Goal: Information Seeking & Learning: Learn about a topic

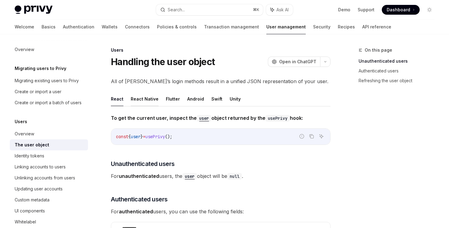
click at [148, 100] on button "React Native" at bounding box center [145, 99] width 28 height 14
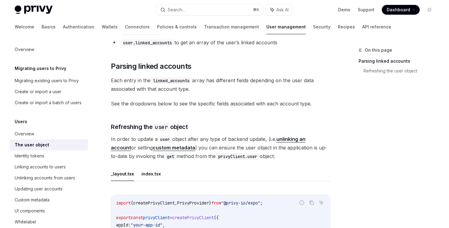
scroll to position [220, 0]
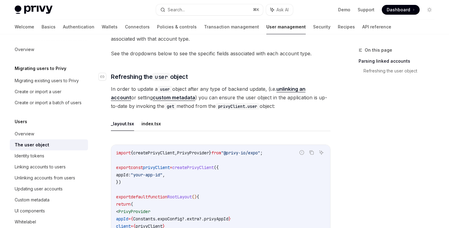
click at [133, 72] on span "Refreshing the user object" at bounding box center [149, 76] width 77 height 9
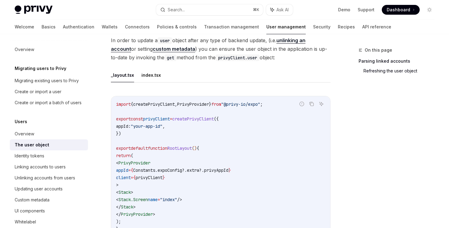
scroll to position [285, 0]
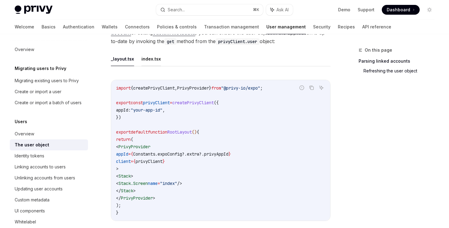
click at [149, 52] on button "index.tsx" at bounding box center [151, 59] width 20 height 14
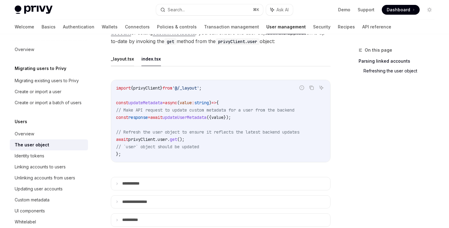
click at [119, 53] on button "_layout.tsx" at bounding box center [122, 59] width 23 height 14
type textarea "*"
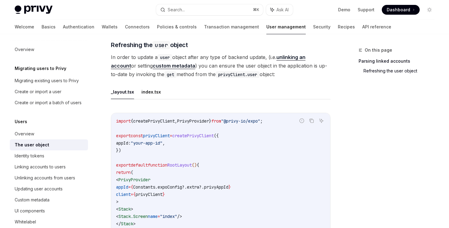
scroll to position [250, 0]
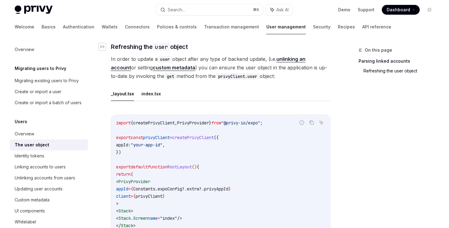
click at [102, 45] on icon "Navigate to header" at bounding box center [102, 46] width 4 height 2
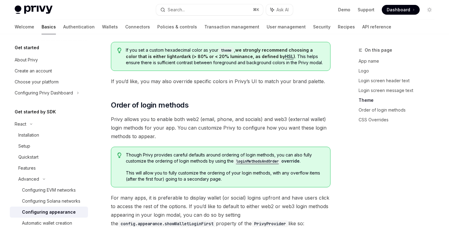
scroll to position [1138, 0]
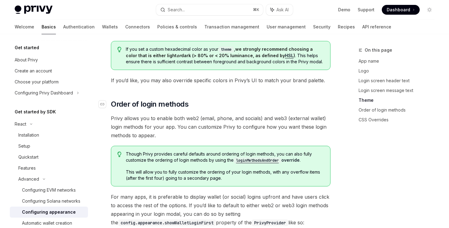
click at [140, 99] on span "Order of login methods" at bounding box center [150, 104] width 78 height 10
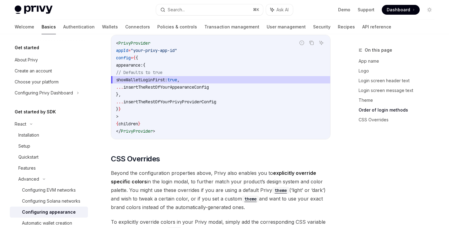
scroll to position [1164, 0]
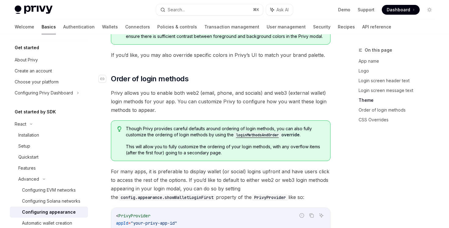
click at [128, 74] on span "Order of login methods" at bounding box center [150, 79] width 78 height 10
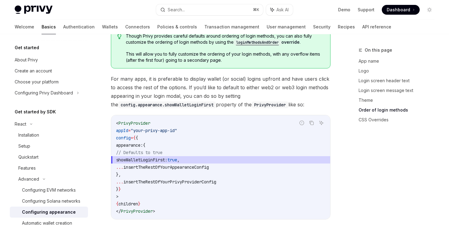
scroll to position [1257, 0]
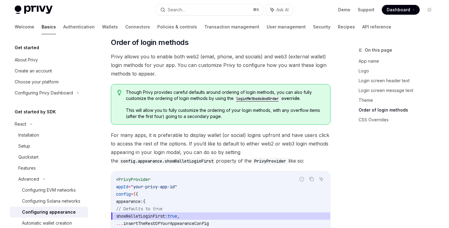
click at [264, 96] on code "loginMethodsAndOrder" at bounding box center [258, 99] width 48 height 6
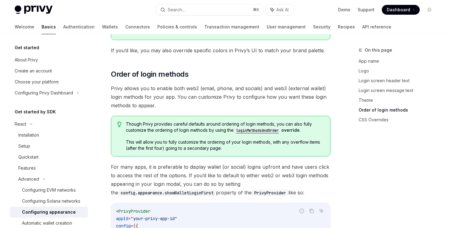
scroll to position [1168, 0]
click at [253, 128] on code "loginMethodsAndOrder" at bounding box center [258, 131] width 48 height 6
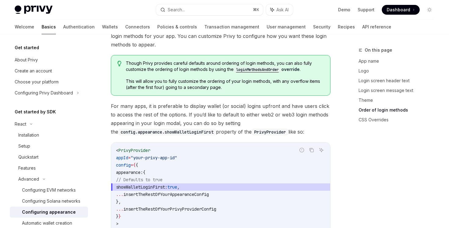
scroll to position [1183, 0]
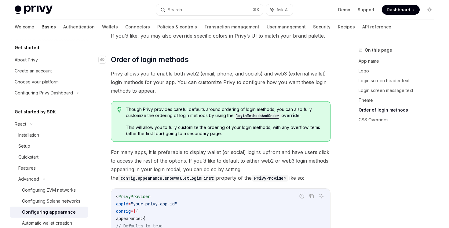
click at [139, 55] on span "Order of login methods" at bounding box center [150, 60] width 78 height 10
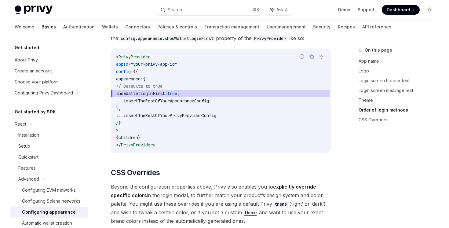
scroll to position [1165, 0]
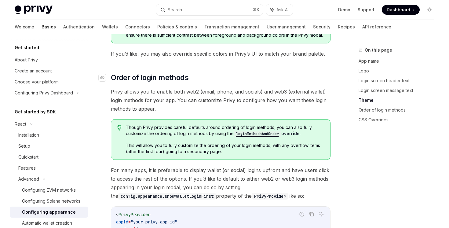
click at [170, 73] on span "Order of login methods" at bounding box center [150, 78] width 78 height 10
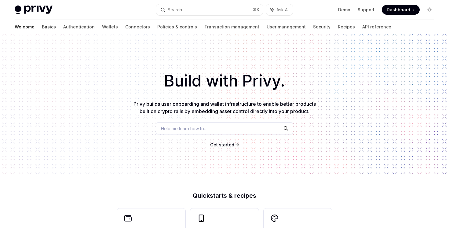
click at [42, 31] on link "Basics" at bounding box center [49, 27] width 14 height 15
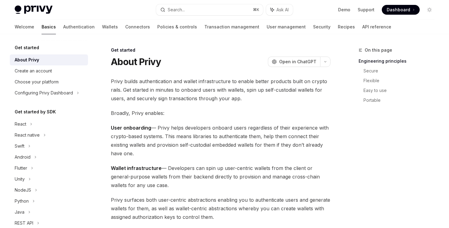
scroll to position [97, 0]
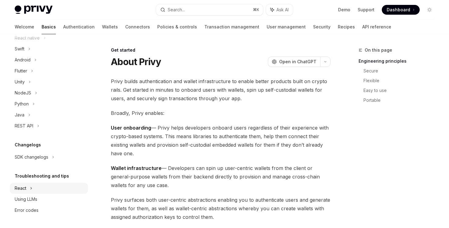
click at [44, 188] on div "React" at bounding box center [49, 188] width 78 height 11
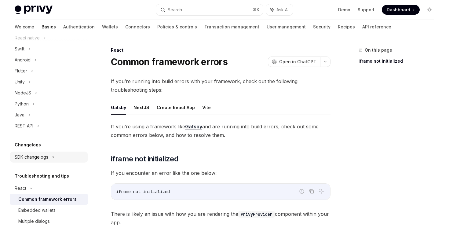
click at [51, 153] on div "SDK changelogs" at bounding box center [49, 156] width 78 height 11
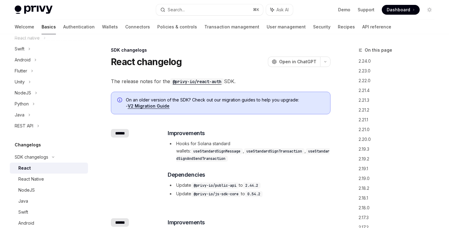
click at [46, 169] on div "React" at bounding box center [51, 167] width 66 height 7
type textarea "*"
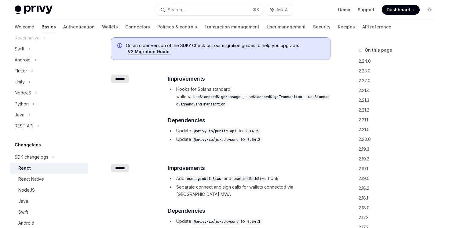
scroll to position [55, 0]
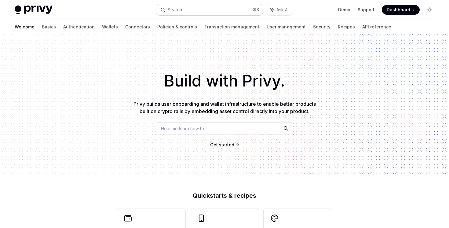
click at [200, 13] on button "Search... ⌘ K" at bounding box center [209, 9] width 107 height 11
type textarea "*"
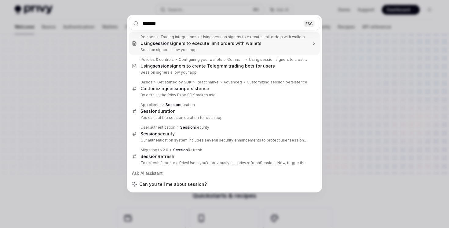
type input "*******"
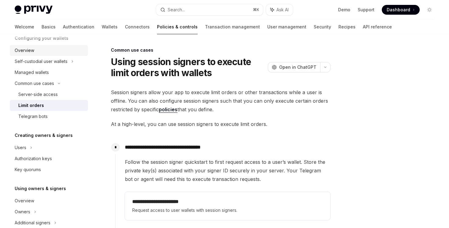
scroll to position [118, 0]
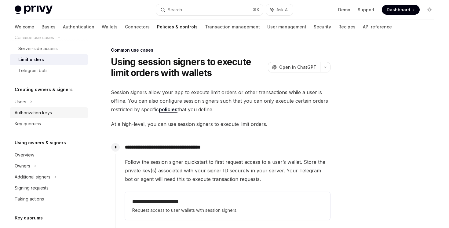
click at [58, 113] on div "Authorization keys" at bounding box center [50, 112] width 70 height 7
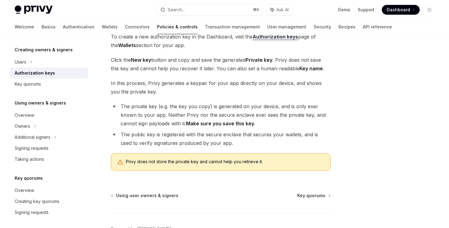
scroll to position [123, 0]
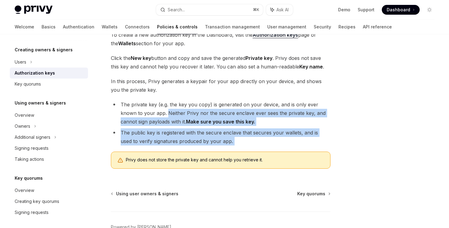
drag, startPoint x: 167, startPoint y: 111, endPoint x: 171, endPoint y: 150, distance: 38.6
click at [171, 150] on div "To create a new authorization key in the Dashboard, visit the Authorization key…" at bounding box center [221, 102] width 220 height 143
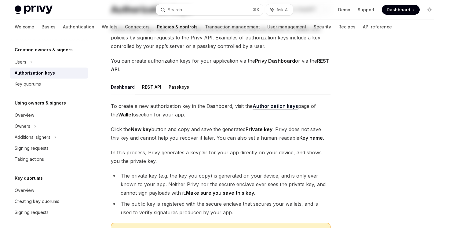
scroll to position [0, 0]
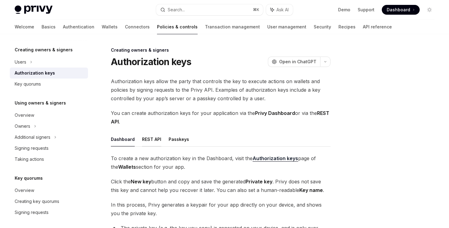
click at [155, 141] on button "REST API" at bounding box center [151, 139] width 19 height 14
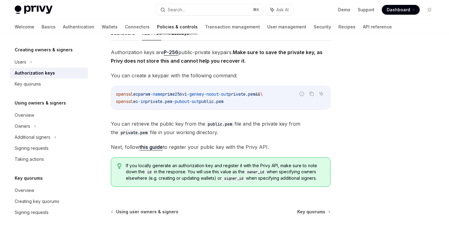
scroll to position [79, 0]
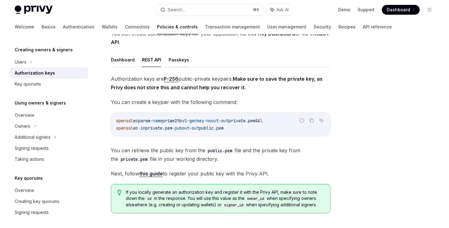
click at [173, 61] on button "Passkeys" at bounding box center [179, 60] width 20 height 14
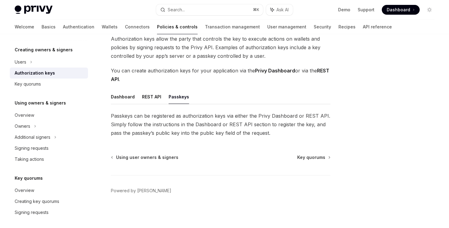
scroll to position [42, 0]
click at [114, 98] on button "Dashboard" at bounding box center [123, 96] width 24 height 14
type textarea "*"
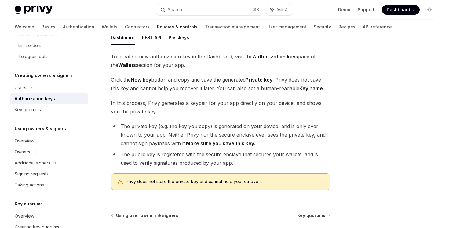
scroll to position [160, 0]
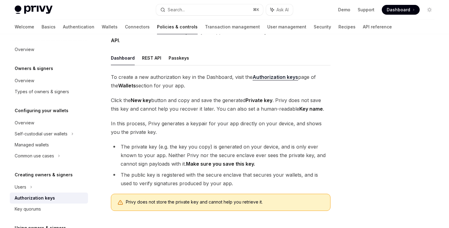
scroll to position [82, 0]
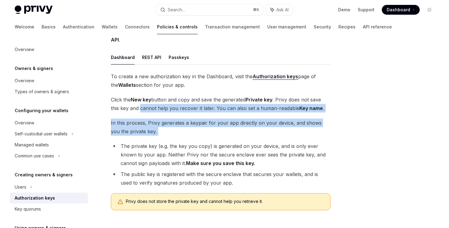
drag, startPoint x: 139, startPoint y: 112, endPoint x: 148, endPoint y: 136, distance: 26.3
click at [148, 136] on div "To create a new authorization key in the Dashboard, visit the Authorization key…" at bounding box center [221, 143] width 220 height 143
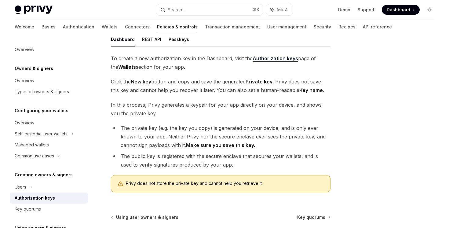
scroll to position [0, 0]
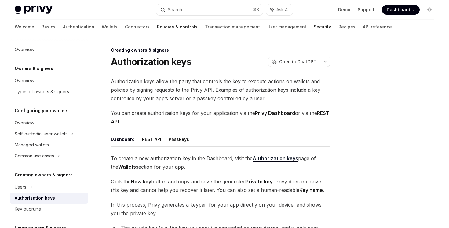
click at [314, 31] on link "Security" at bounding box center [322, 27] width 17 height 15
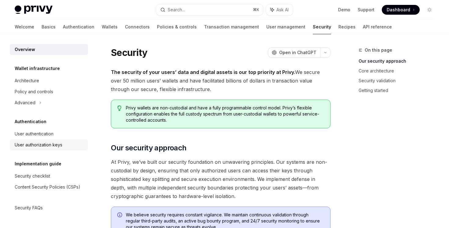
click at [72, 147] on div "User authorization keys" at bounding box center [50, 144] width 70 height 7
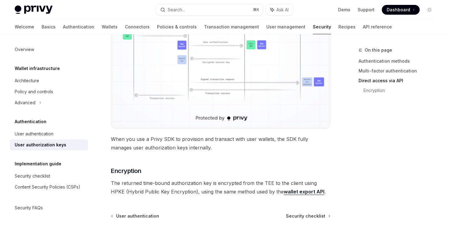
scroll to position [576, 0]
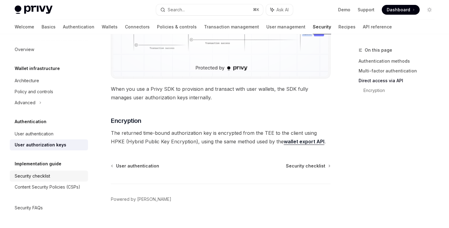
click at [78, 178] on div "Security checklist" at bounding box center [50, 175] width 70 height 7
type textarea "*"
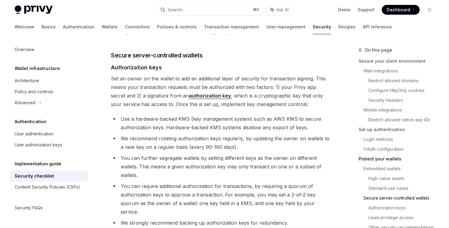
scroll to position [975, 0]
click at [116, 50] on span "Secure server-controlled wallets" at bounding box center [157, 54] width 92 height 9
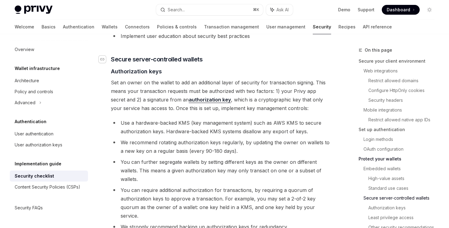
click at [105, 56] on div "Navigate to header" at bounding box center [102, 59] width 7 height 7
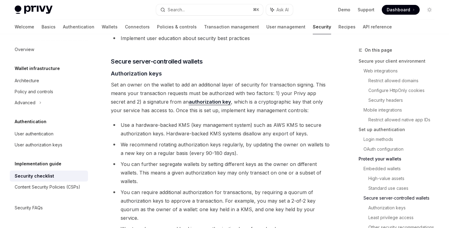
scroll to position [974, 0]
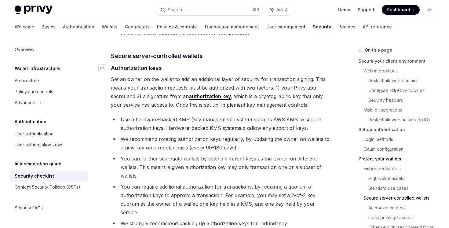
click at [101, 67] on icon "Navigate to header" at bounding box center [102, 68] width 4 height 2
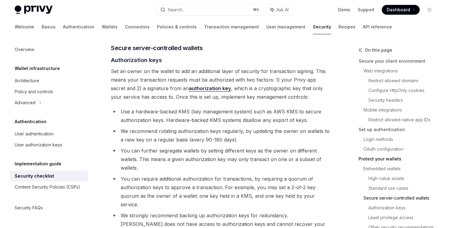
scroll to position [983, 0]
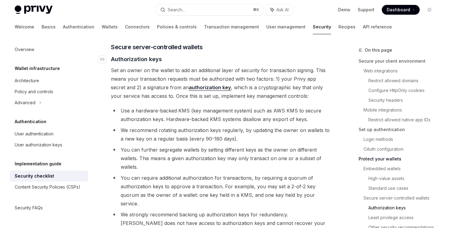
click at [107, 55] on link "​" at bounding box center [105, 59] width 12 height 8
click at [101, 58] on icon "Navigate to header" at bounding box center [102, 59] width 4 height 2
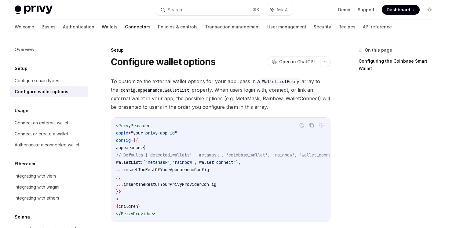
click at [102, 31] on link "Wallets" at bounding box center [110, 27] width 16 height 15
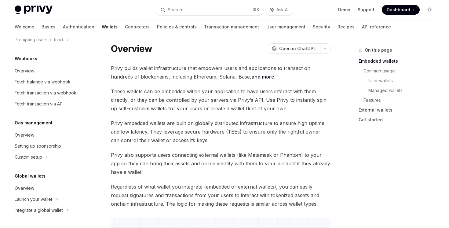
scroll to position [19, 0]
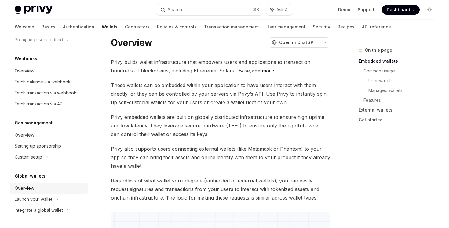
click at [51, 185] on div "Overview" at bounding box center [50, 187] width 70 height 7
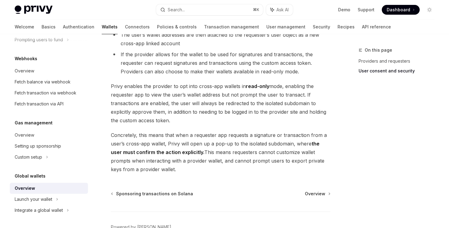
scroll to position [546, 0]
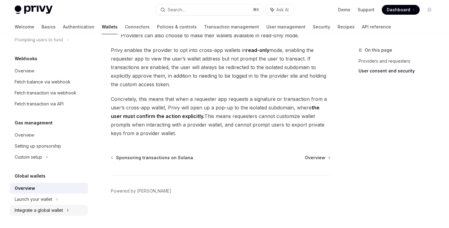
click at [70, 210] on div "Integrate a global wallet" at bounding box center [49, 210] width 78 height 11
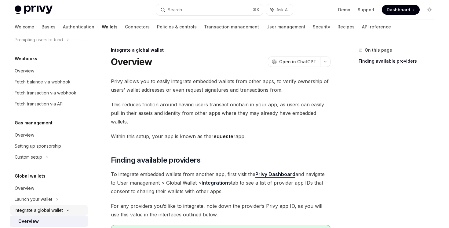
scroll to position [374, 0]
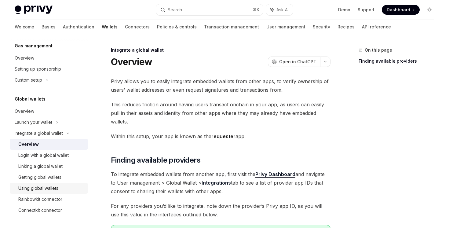
click at [69, 189] on div "Using global wallets" at bounding box center [51, 187] width 66 height 7
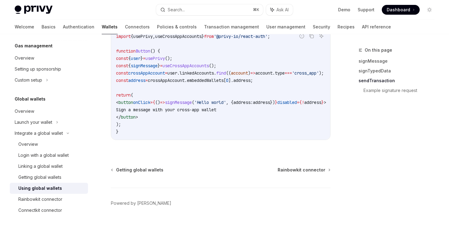
scroll to position [1103, 0]
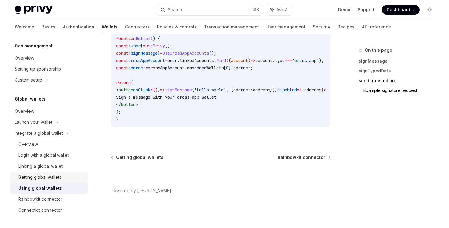
click at [67, 178] on div "Getting global wallets" at bounding box center [51, 176] width 66 height 7
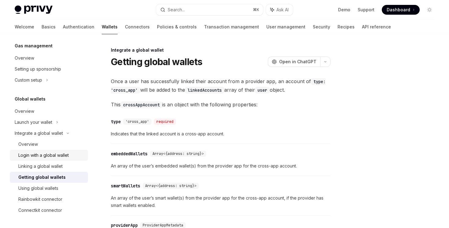
click at [69, 150] on link "Login with a global wallet" at bounding box center [49, 155] width 78 height 11
type textarea "*"
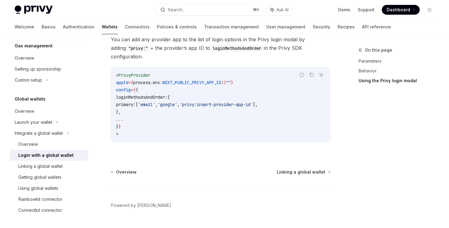
scroll to position [442, 0]
